Goal: Task Accomplishment & Management: Manage account settings

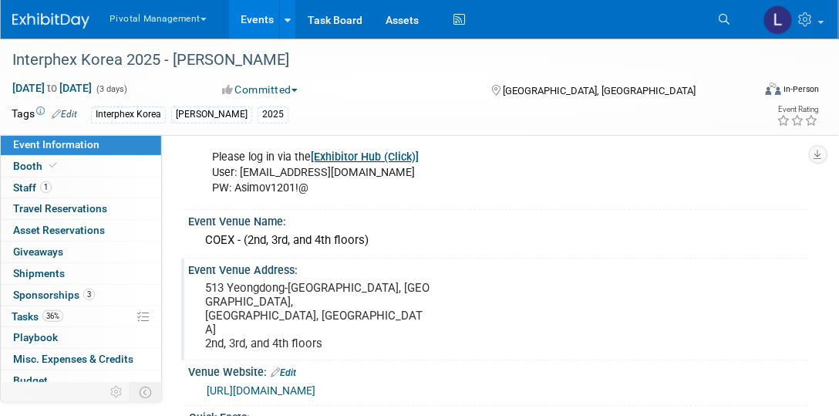
scroll to position [1203, 0]
click at [279, 281] on pre "513 Yeongdong-[GEOGRAPHIC_DATA], [GEOGRAPHIC_DATA], [GEOGRAPHIC_DATA], [GEOGRAP…" at bounding box center [317, 315] width 224 height 69
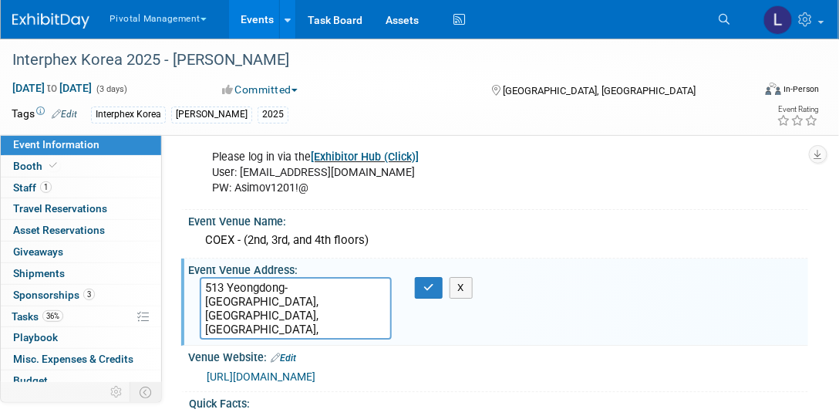
drag, startPoint x: 206, startPoint y: 264, endPoint x: 289, endPoint y: 284, distance: 85.6
click at [289, 284] on textarea "513 Yeongdong-[GEOGRAPHIC_DATA], [GEOGRAPHIC_DATA], [GEOGRAPHIC_DATA], [GEOGRAP…" at bounding box center [296, 308] width 192 height 62
click at [348, 298] on textarea "513 Yeongdong-[GEOGRAPHIC_DATA], [GEOGRAPHIC_DATA], [GEOGRAPHIC_DATA], [GEOGRAP…" at bounding box center [296, 308] width 192 height 62
drag, startPoint x: 332, startPoint y: 306, endPoint x: 183, endPoint y: 308, distance: 148.0
click at [183, 308] on div "Event Venue Address: [STREET_ADDRESS] 2nd, 3rd, and 4th floors [STREET_ADDRESS]…" at bounding box center [494, 301] width 627 height 87
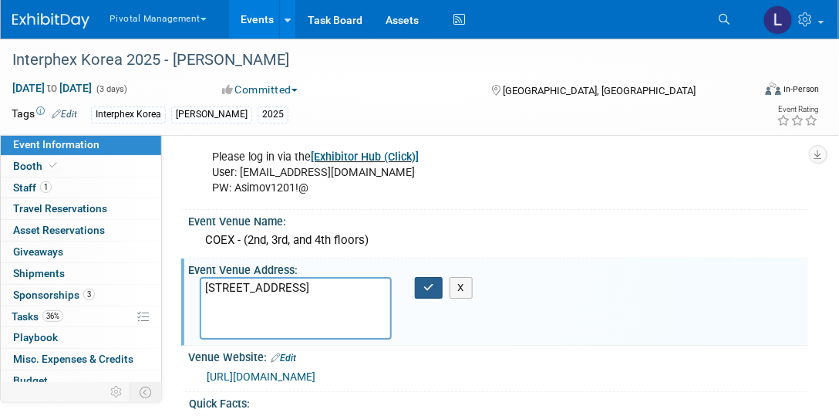
type textarea "[STREET_ADDRESS]"
click at [436, 277] on button "button" at bounding box center [429, 288] width 28 height 22
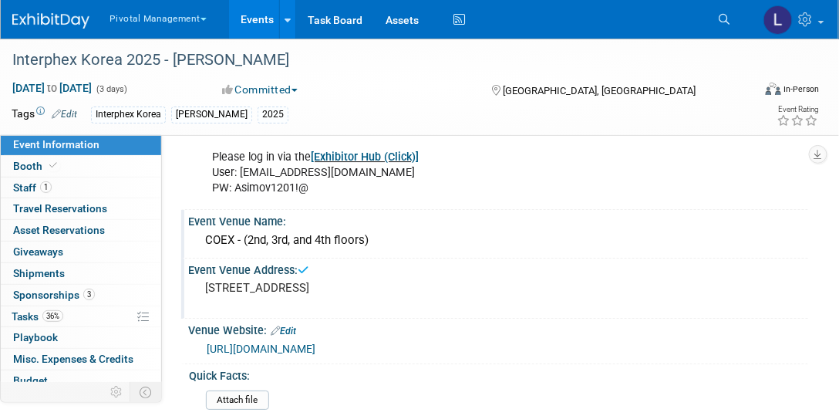
click at [257, 228] on div "COEX - (2nd, 3rd, and 4th floors)" at bounding box center [498, 240] width 597 height 24
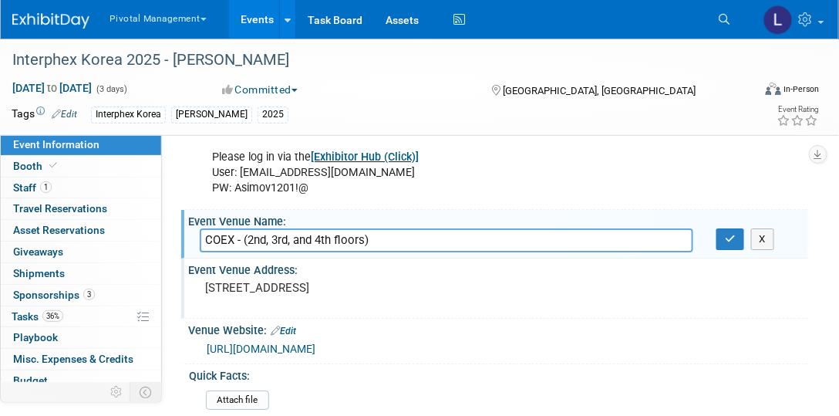
drag, startPoint x: 248, startPoint y: 217, endPoint x: 405, endPoint y: 214, distance: 156.5
click at [405, 228] on input "COEX - (2nd, 3rd, and 4th floors)" at bounding box center [446, 240] width 493 height 24
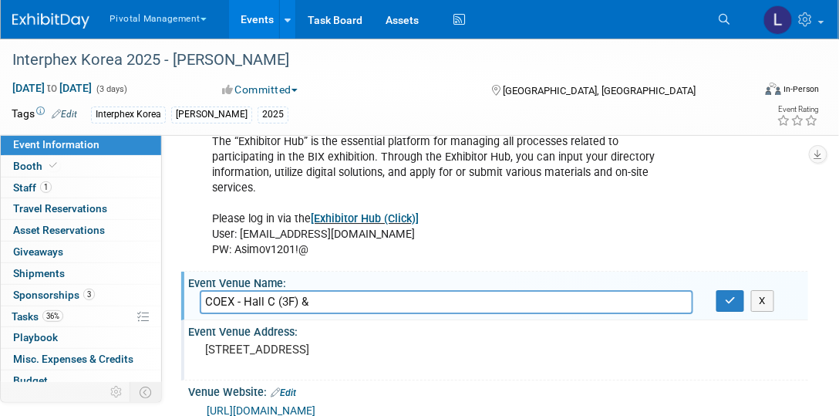
scroll to position [1136, 0]
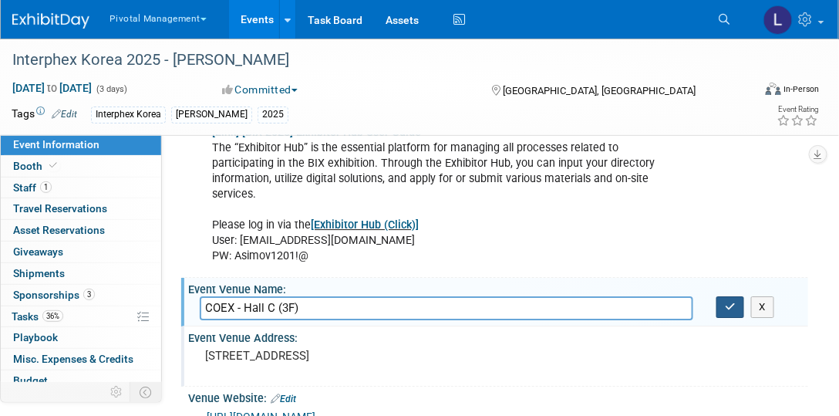
type input "COEX - Hall C (3F)"
click at [740, 296] on button "button" at bounding box center [730, 307] width 28 height 22
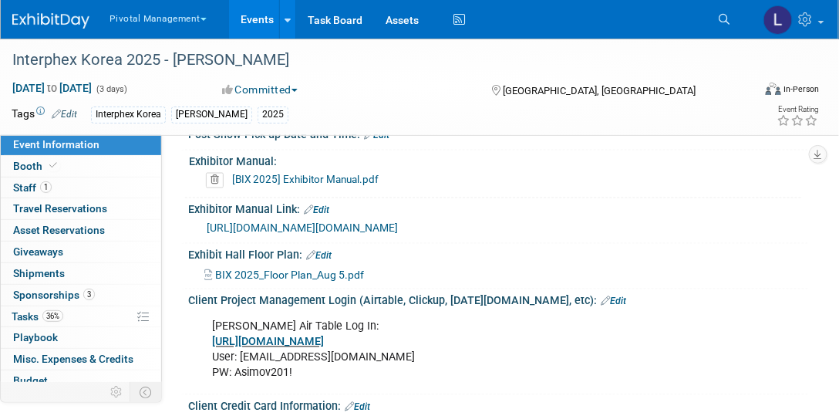
scroll to position [2043, 0]
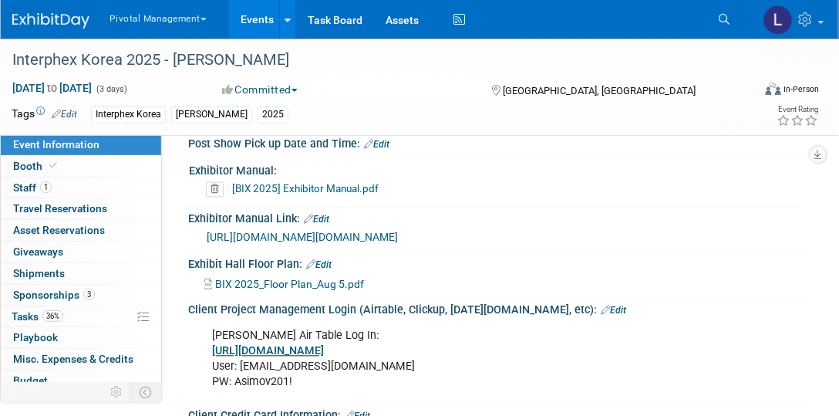
click at [331, 260] on link "Edit" at bounding box center [318, 265] width 25 height 11
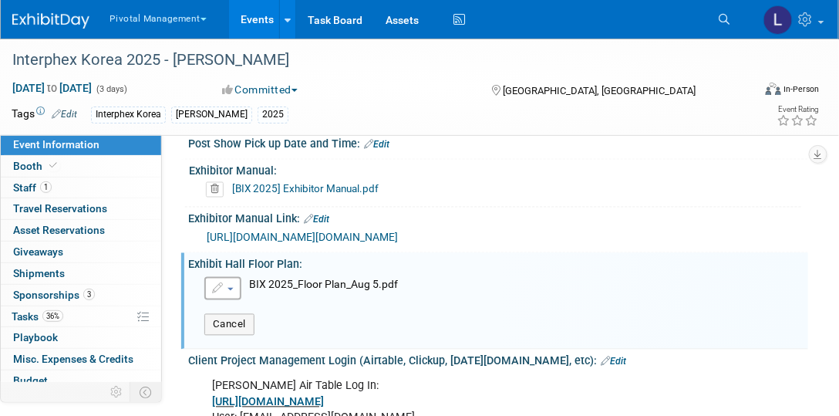
click at [227, 280] on button "button" at bounding box center [222, 288] width 37 height 23
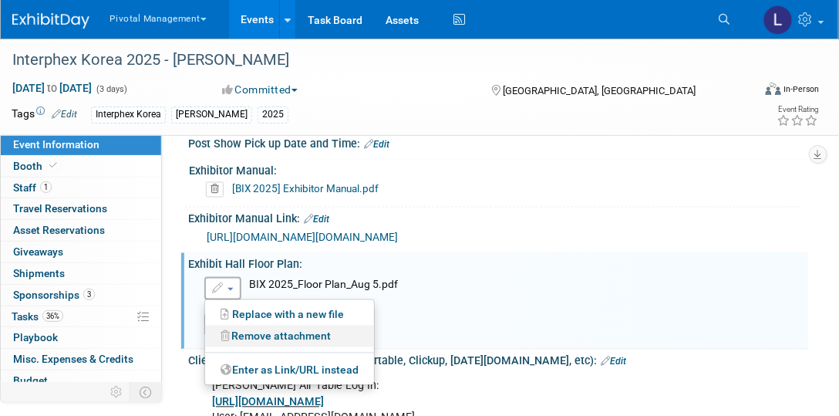
click at [253, 336] on link "Remove attachment" at bounding box center [289, 336] width 169 height 22
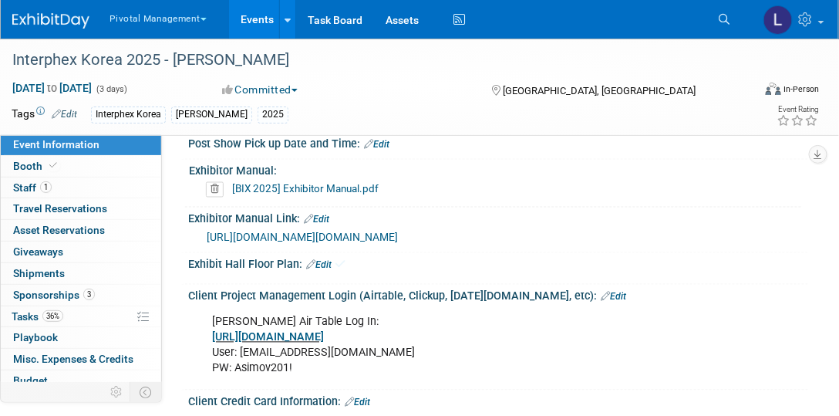
click at [332, 262] on link "Edit" at bounding box center [318, 265] width 25 height 11
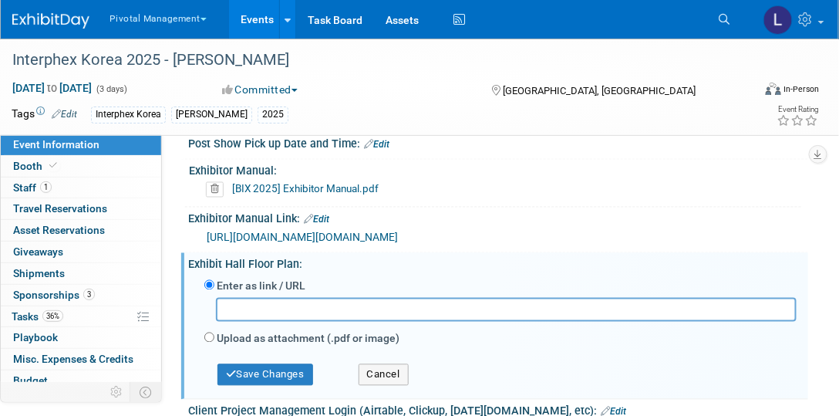
click at [271, 300] on input "text" at bounding box center [506, 310] width 581 height 24
type input "[URL][DOMAIN_NAME]"
click at [263, 374] on button "Save Changes" at bounding box center [265, 375] width 96 height 22
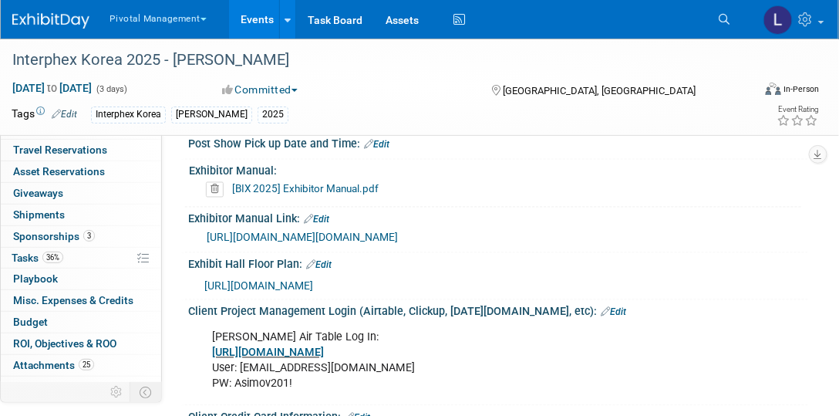
scroll to position [69, 0]
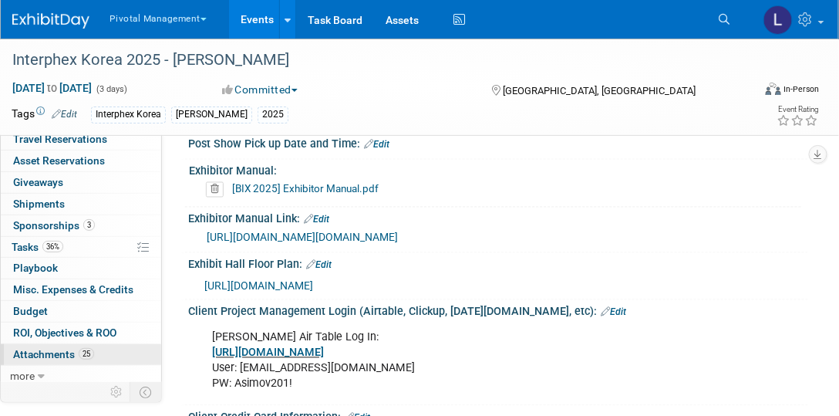
click at [58, 348] on span "Attachments 25" at bounding box center [53, 354] width 81 height 12
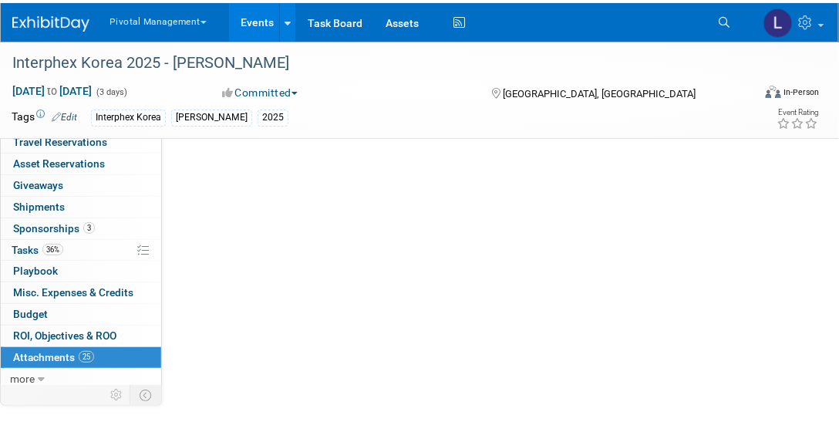
scroll to position [0, 0]
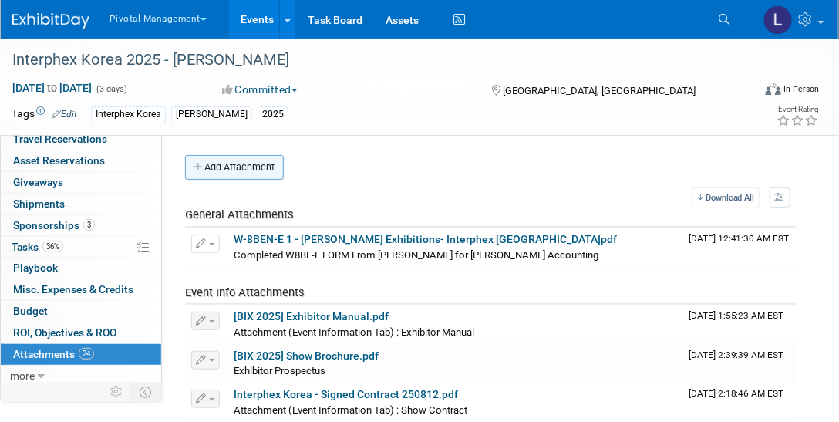
click at [236, 178] on button "Add Attachment" at bounding box center [234, 167] width 99 height 25
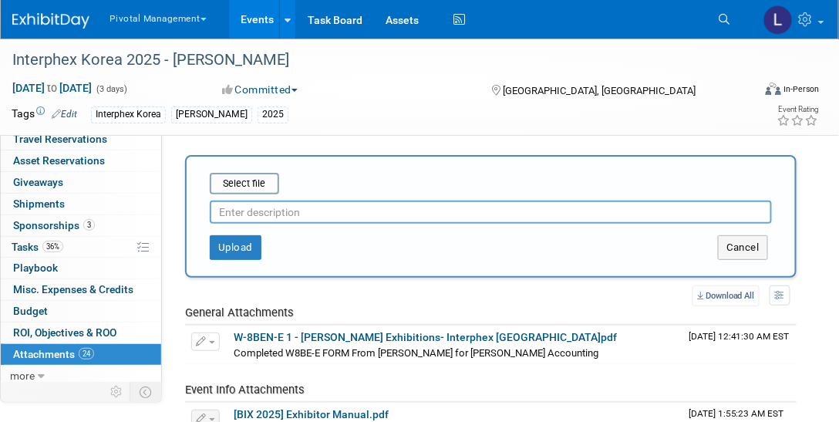
click at [229, 204] on input "text" at bounding box center [491, 211] width 562 height 23
click at [234, 183] on input "file" at bounding box center [185, 183] width 183 height 19
click at [227, 183] on input "file" at bounding box center [185, 183] width 183 height 19
click at [261, 190] on input "file" at bounding box center [185, 183] width 183 height 19
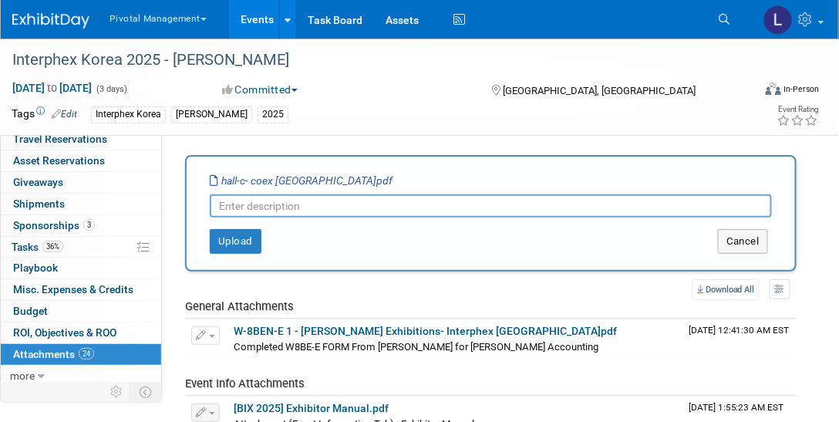
click at [244, 209] on input "text" at bounding box center [491, 205] width 562 height 23
type input "Hall C Floorplan"
click at [228, 234] on button "Upload" at bounding box center [236, 241] width 52 height 25
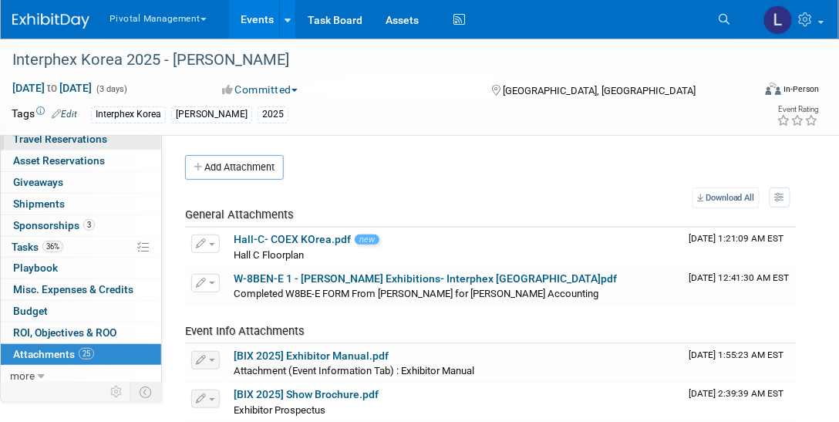
click at [28, 136] on span "Travel Reservations 0" at bounding box center [60, 139] width 94 height 12
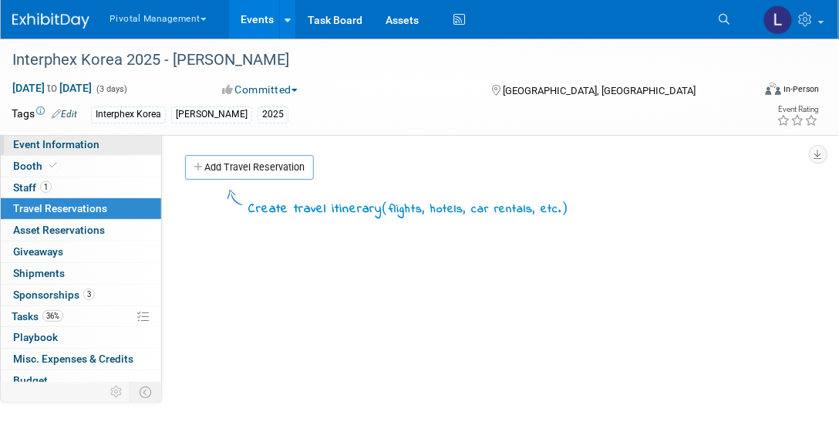
click at [50, 140] on span "Event Information" at bounding box center [56, 144] width 86 height 12
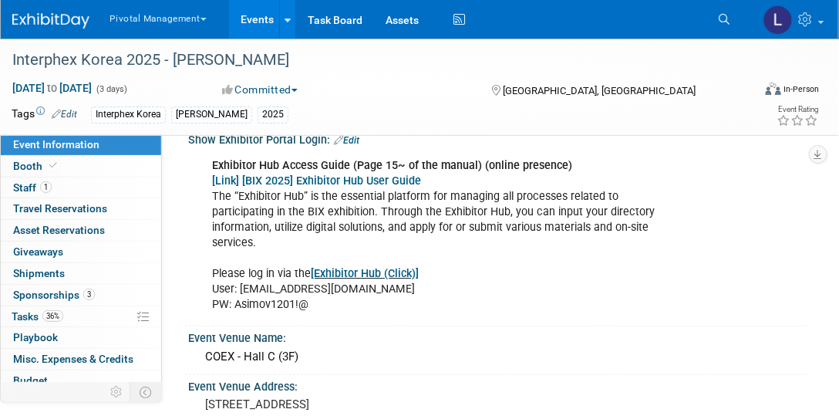
scroll to position [1085, 0]
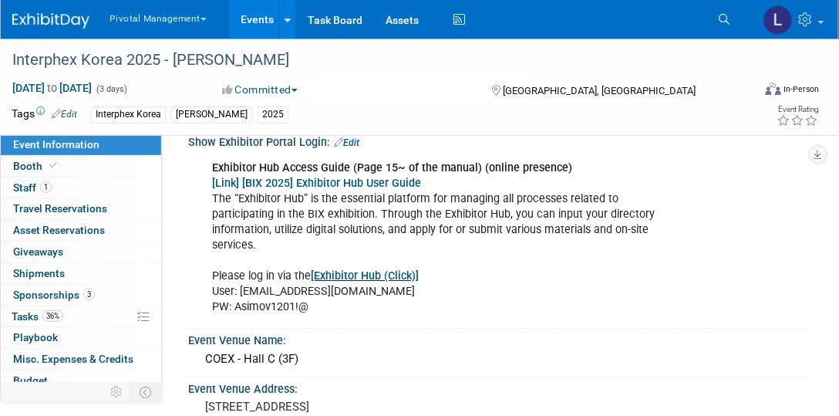
click at [395, 269] on link "[Exhibitor Hub (Click)]" at bounding box center [365, 275] width 108 height 13
click at [44, 294] on span "Sponsorships 3" at bounding box center [54, 294] width 82 height 12
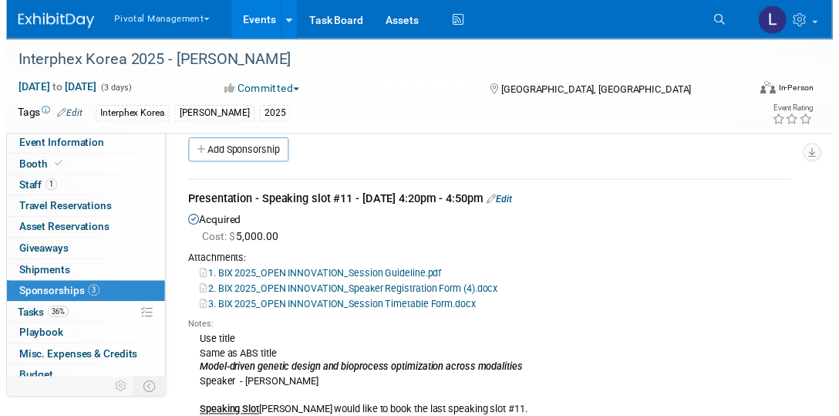
scroll to position [0, 0]
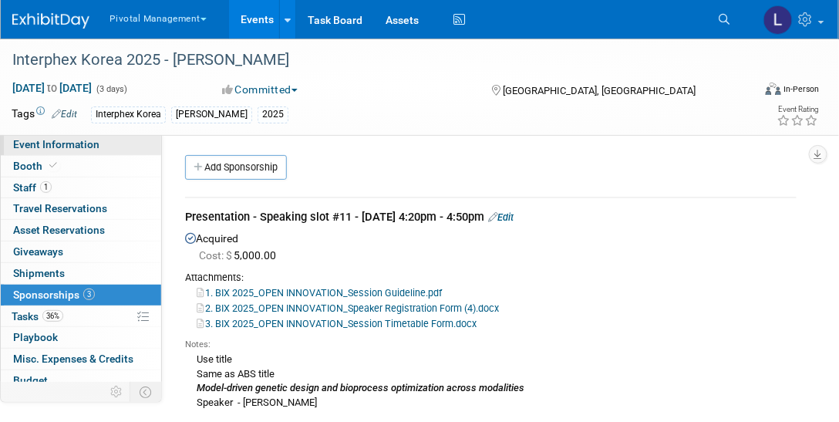
click at [108, 150] on link "Event Information" at bounding box center [81, 144] width 160 height 21
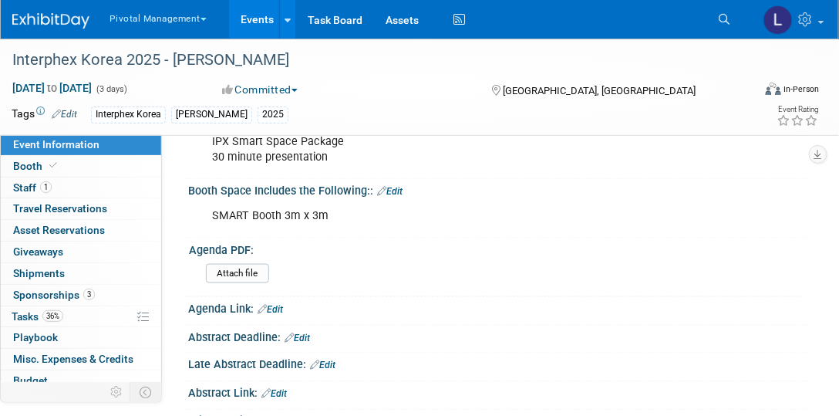
scroll to position [380, 0]
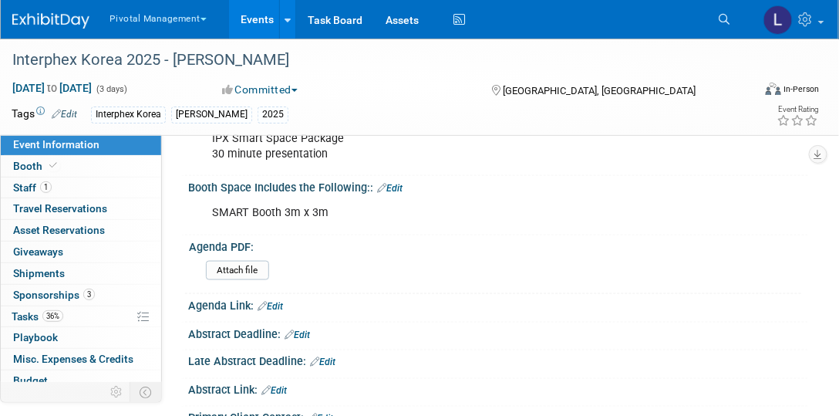
click at [639, 235] on div "Agenda PDF:" at bounding box center [495, 244] width 612 height 19
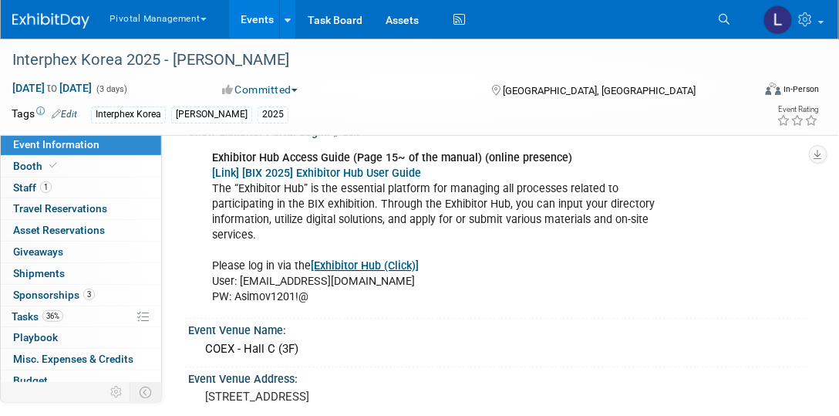
scroll to position [1098, 0]
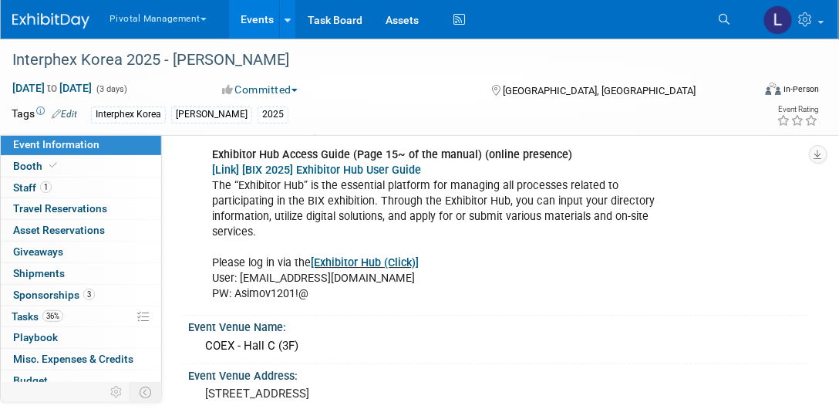
click at [390, 256] on link "[Exhibitor Hub (Click)]" at bounding box center [365, 262] width 108 height 13
click at [69, 141] on span "Event Information" at bounding box center [56, 144] width 86 height 12
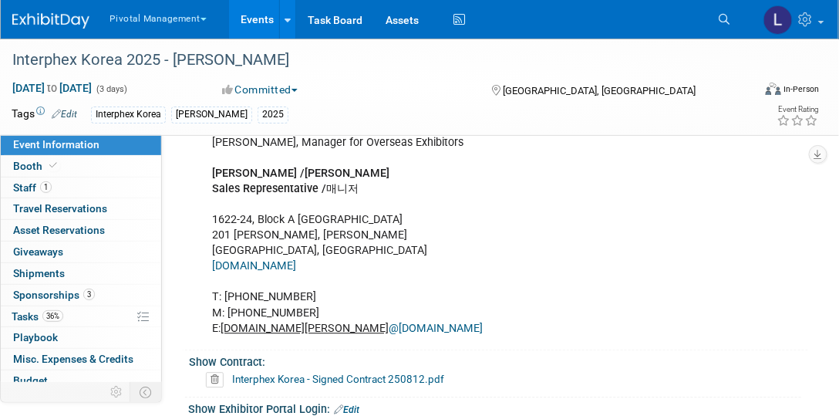
scroll to position [797, 0]
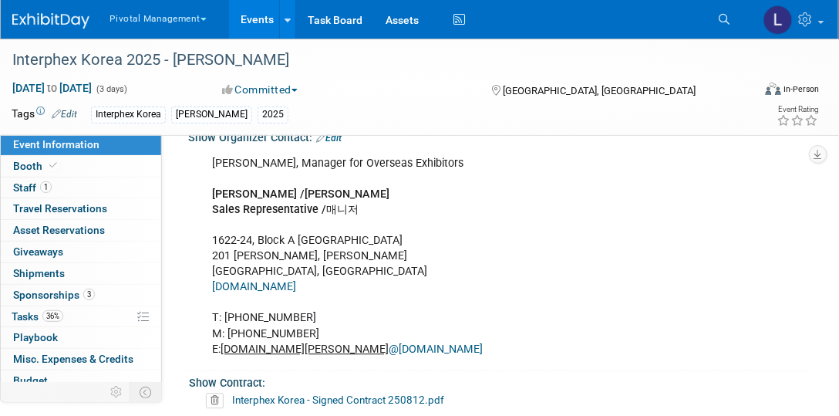
drag, startPoint x: 225, startPoint y: 294, endPoint x: 330, endPoint y: 293, distance: 104.9
click at [330, 293] on div "[PERSON_NAME], Manager for Overseas Exhibitors [PERSON_NAME] / [PERSON_NAME] Sa…" at bounding box center [441, 256] width 480 height 217
copy div "[PHONE_NUMBER]"
drag, startPoint x: 228, startPoint y: 314, endPoint x: 335, endPoint y: 312, distance: 106.4
click at [335, 312] on div "[PERSON_NAME], Manager for Overseas Exhibitors [PERSON_NAME] / [PERSON_NAME] Sa…" at bounding box center [441, 256] width 480 height 217
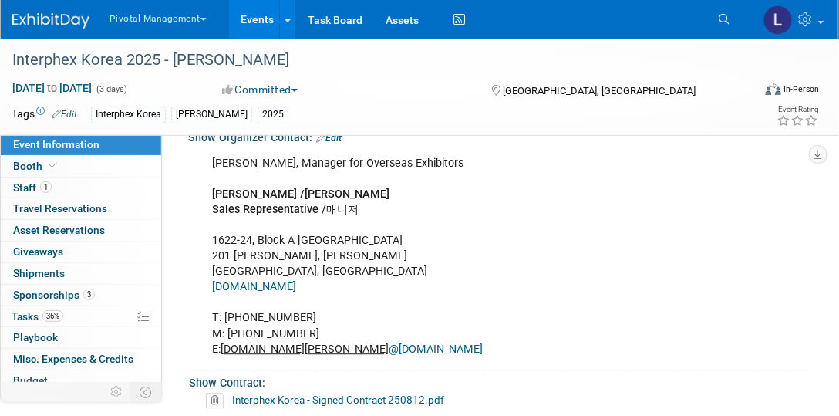
copy div "[PHONE_NUMBER]"
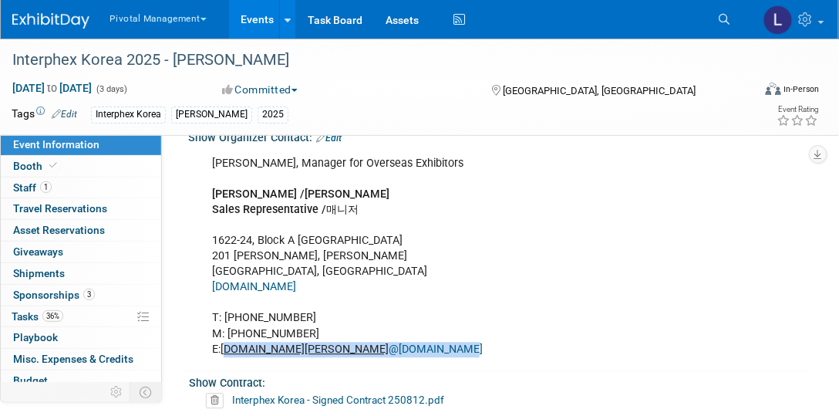
drag, startPoint x: 225, startPoint y: 327, endPoint x: 327, endPoint y: 323, distance: 101.8
click at [327, 323] on div "[PERSON_NAME], Manager for Overseas Exhibitors [PERSON_NAME] / [PERSON_NAME] Sa…" at bounding box center [441, 256] width 480 height 217
copy div "[DOMAIN_NAME][PERSON_NAME] @[DOMAIN_NAME]"
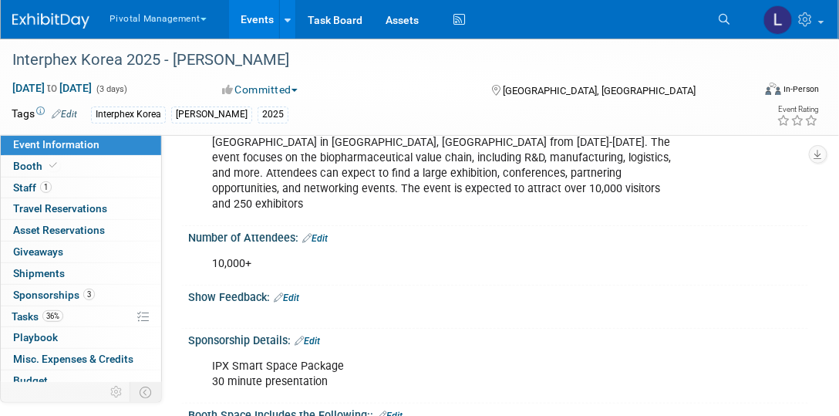
scroll to position [155, 0]
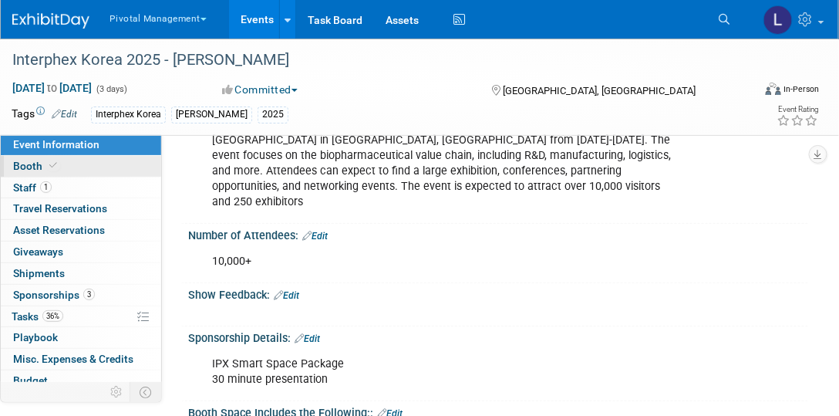
click at [30, 167] on span "Booth" at bounding box center [36, 166] width 47 height 12
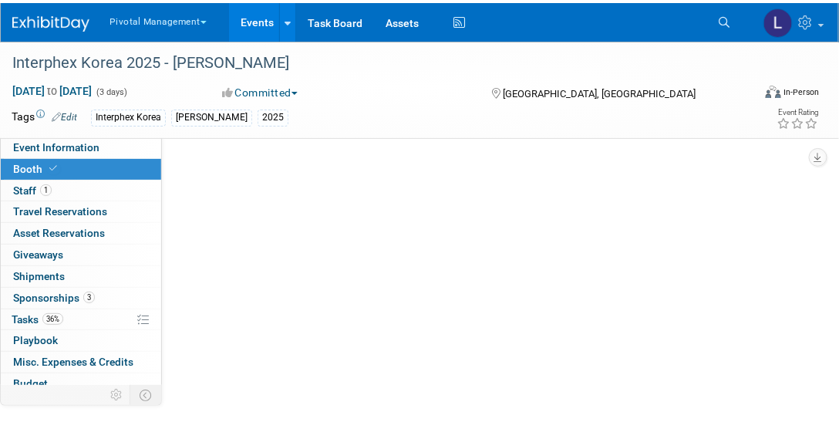
scroll to position [0, 0]
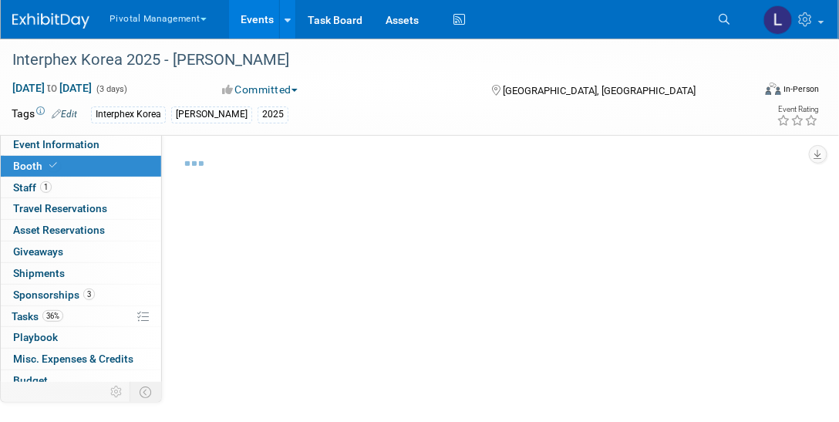
select select "Yes"
select select "No"
select select "Yes"
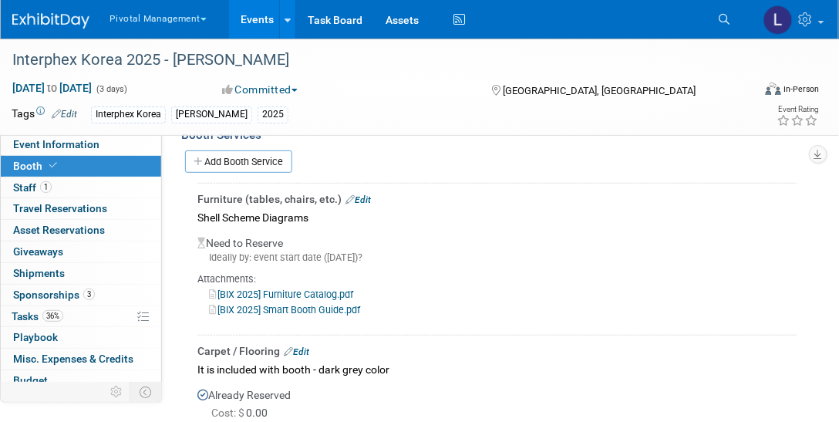
scroll to position [1565, 0]
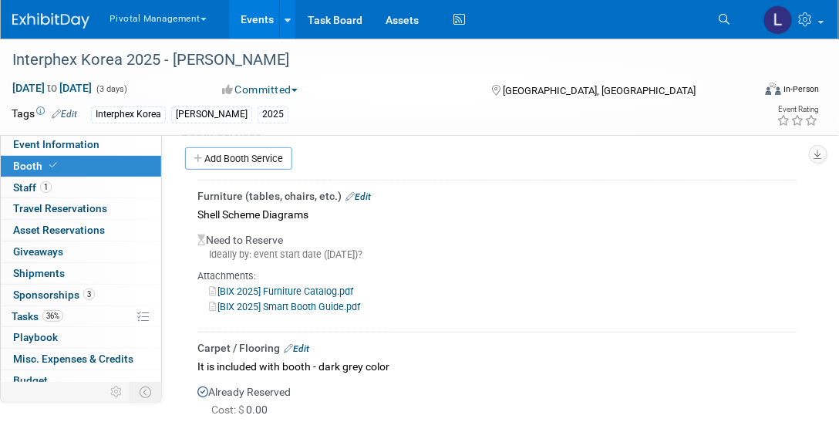
click at [311, 301] on link "[BIX 2025] Smart Booth Guide.pdf" at bounding box center [284, 307] width 151 height 12
